Goal: Information Seeking & Learning: Find specific fact

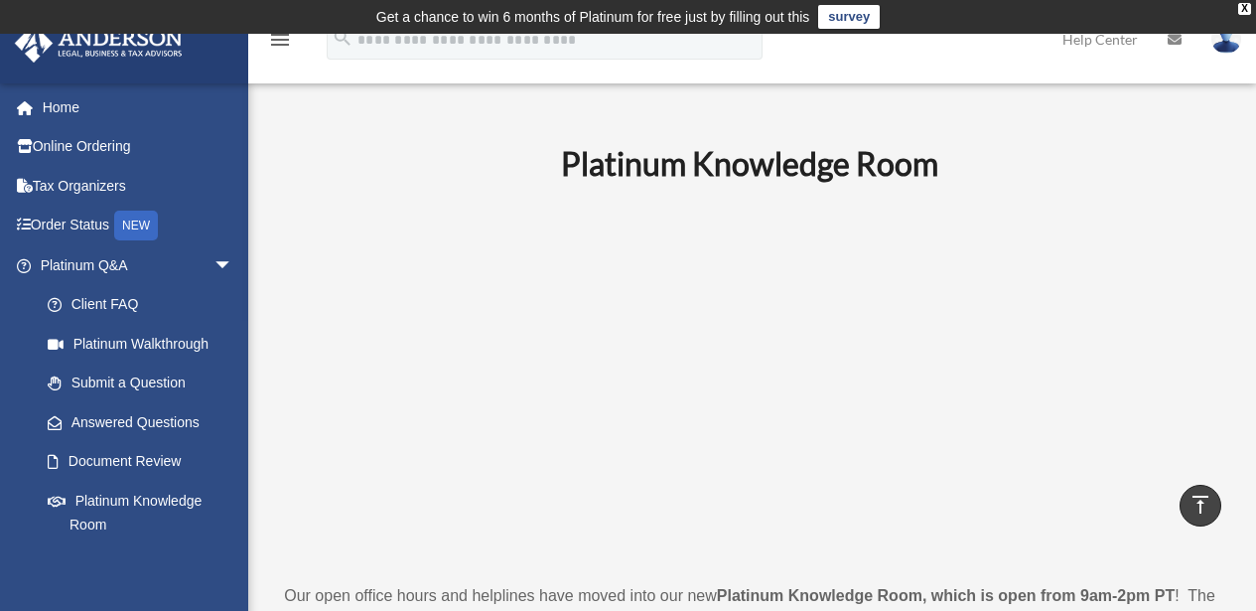
scroll to position [596, 0]
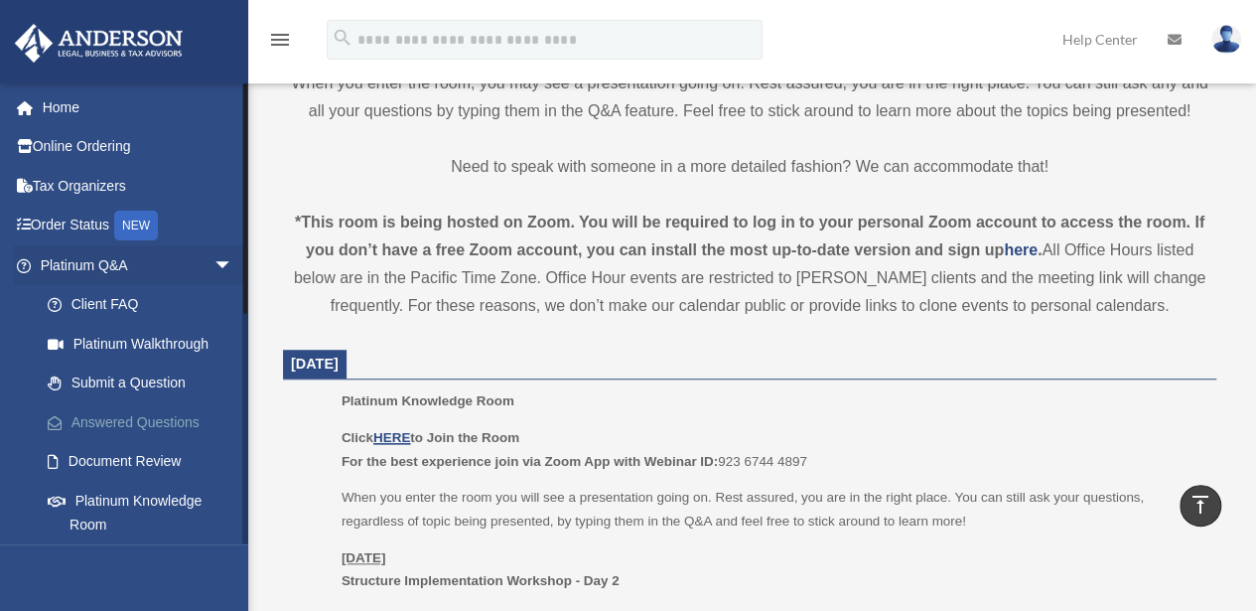
click at [131, 418] on link "Answered Questions" at bounding box center [145, 422] width 235 height 40
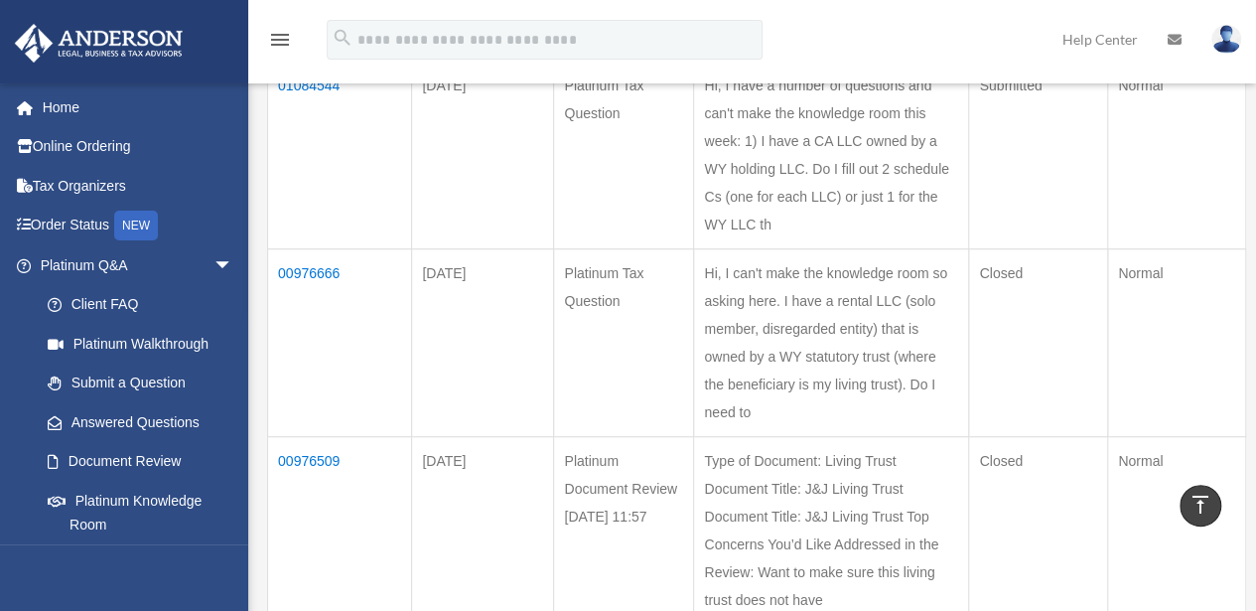
scroll to position [132, 0]
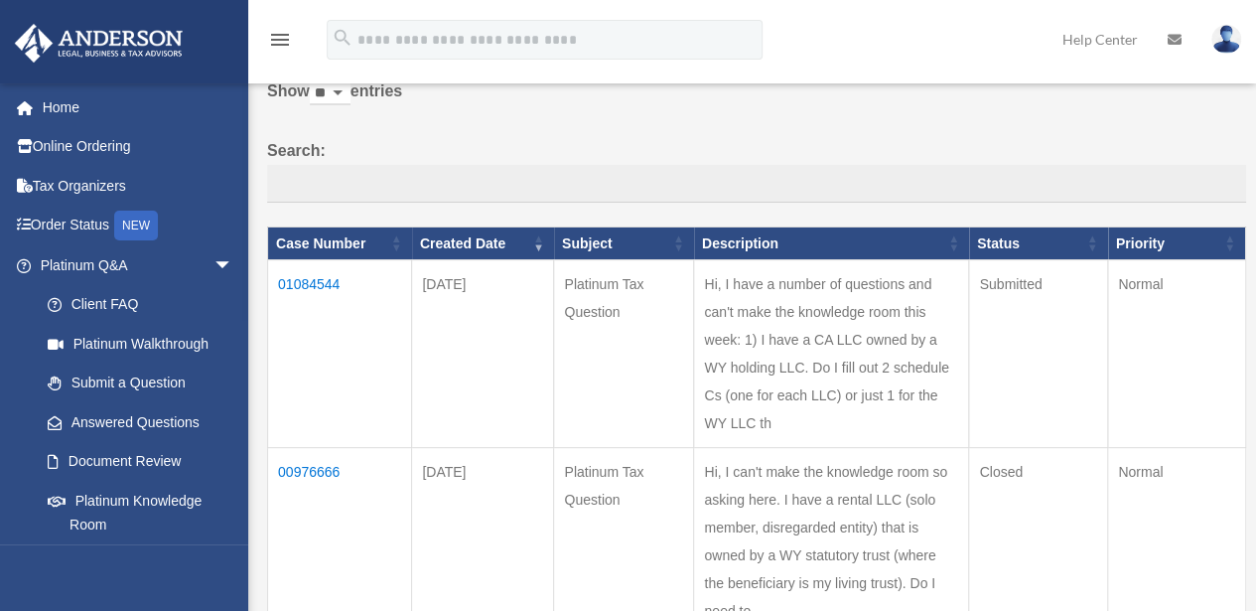
click at [320, 282] on td "01084544" at bounding box center [340, 354] width 144 height 188
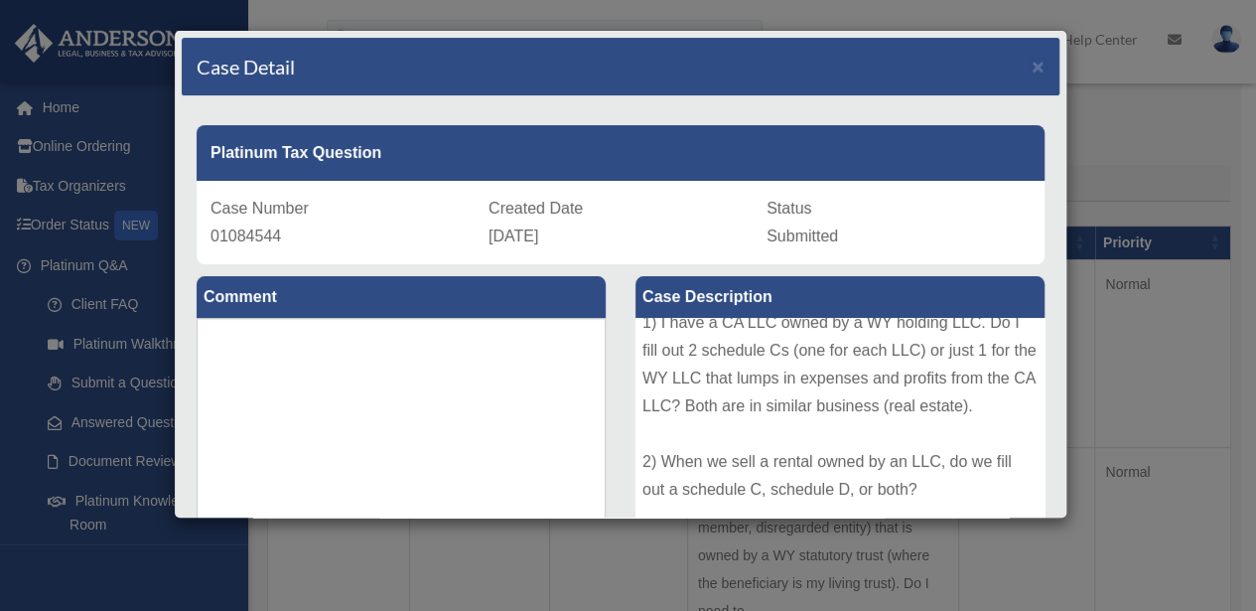
scroll to position [199, 0]
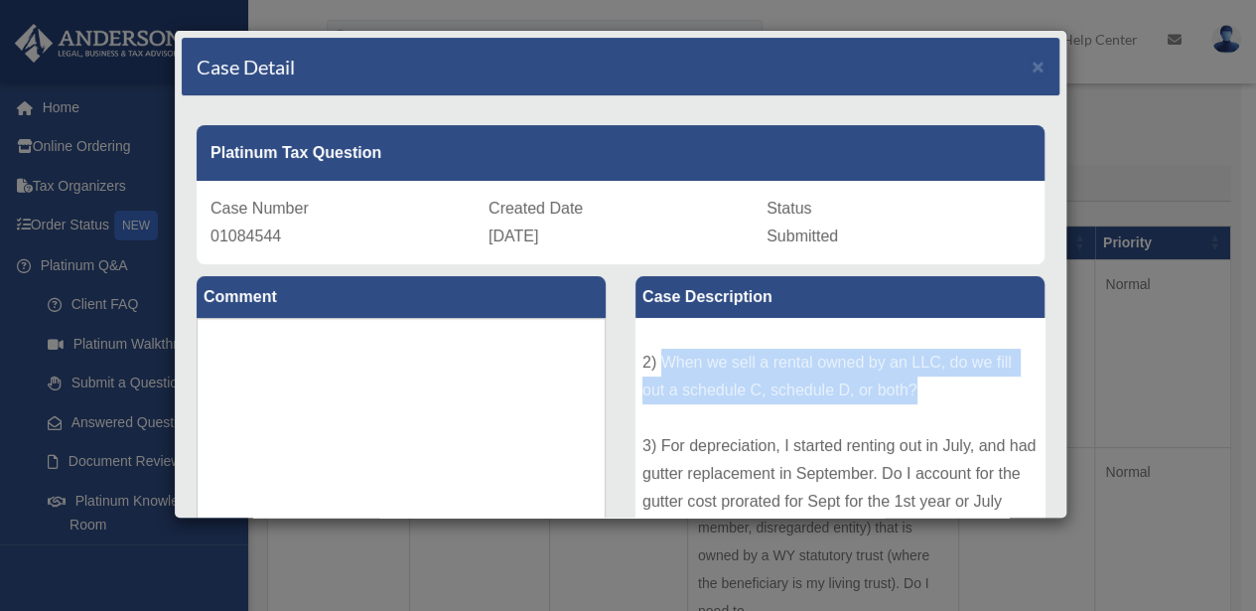
drag, startPoint x: 653, startPoint y: 388, endPoint x: 910, endPoint y: 416, distance: 258.6
click at [910, 416] on div "Hi, I have a number of questions and can't make the knowledge room this week: 1…" at bounding box center [839, 467] width 409 height 298
copy div "When we sell a rental owned by an LLC, do we fill out a schedule C, schedule D,…"
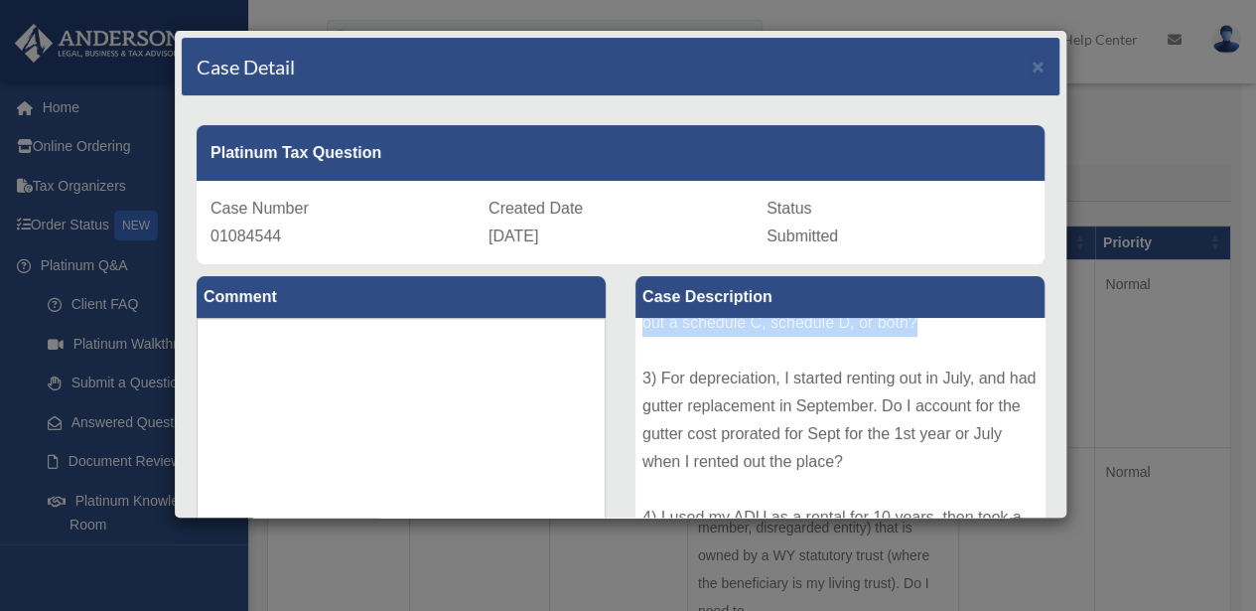
scroll to position [298, 0]
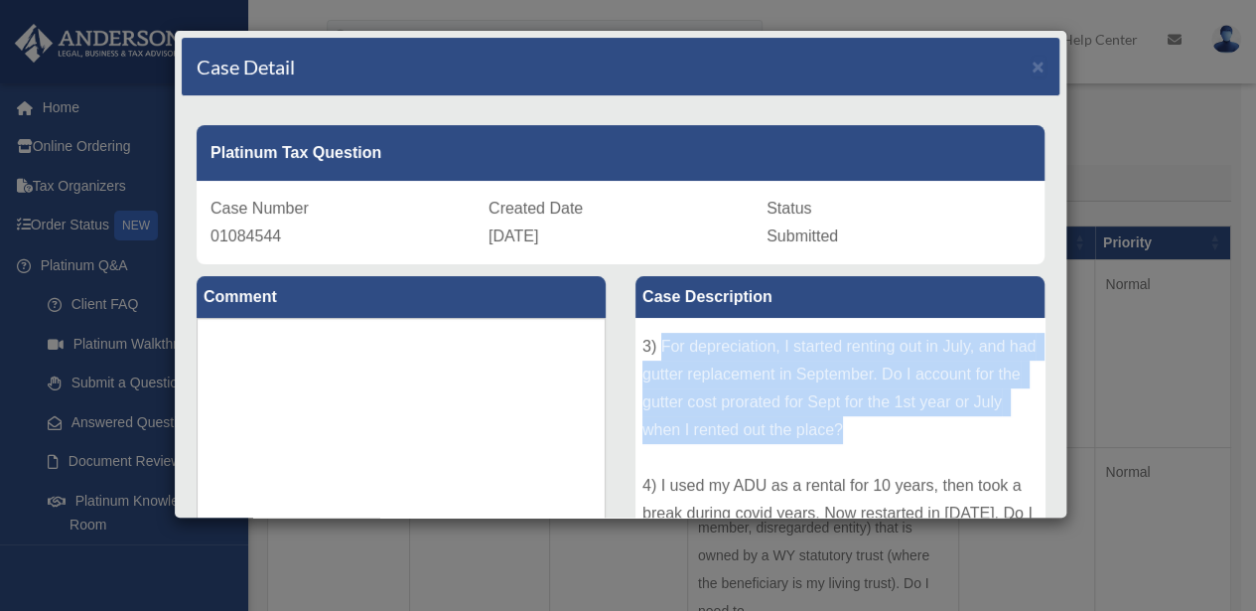
drag, startPoint x: 653, startPoint y: 373, endPoint x: 903, endPoint y: 454, distance: 262.8
click at [903, 454] on div "Hi, I have a number of questions and can't make the knowledge room this week: 1…" at bounding box center [839, 467] width 409 height 298
copy div "For depreciation, I started renting out in July, and had gutter replacement in …"
click at [1032, 68] on span "×" at bounding box center [1038, 66] width 13 height 23
